Goal: Transaction & Acquisition: Book appointment/travel/reservation

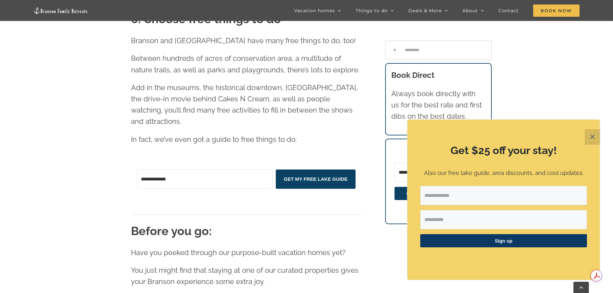
scroll to position [1639, 0]
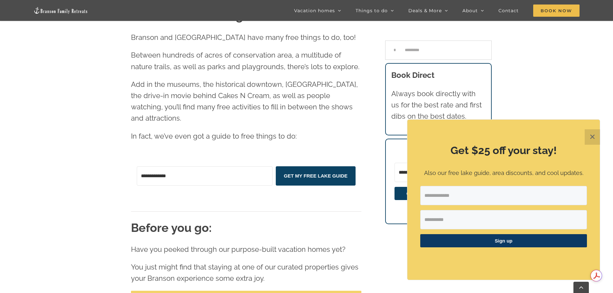
click at [269, 293] on span "Browse our vacation homes" at bounding box center [246, 297] width 89 height 5
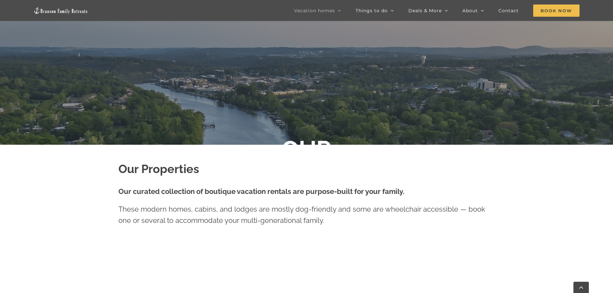
scroll to position [121, 0]
